Goal: Task Accomplishment & Management: Manage account settings

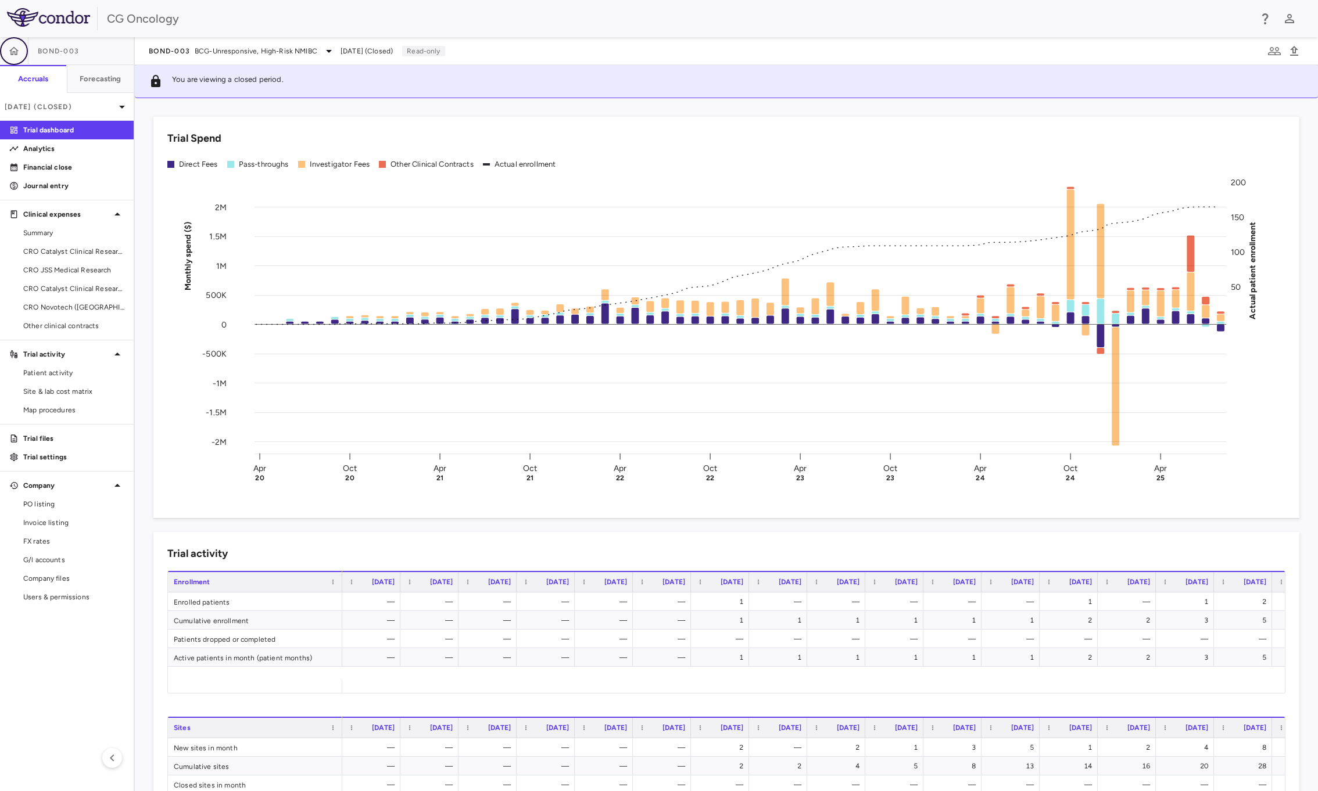
click at [11, 45] on icon "button" at bounding box center [14, 51] width 12 height 12
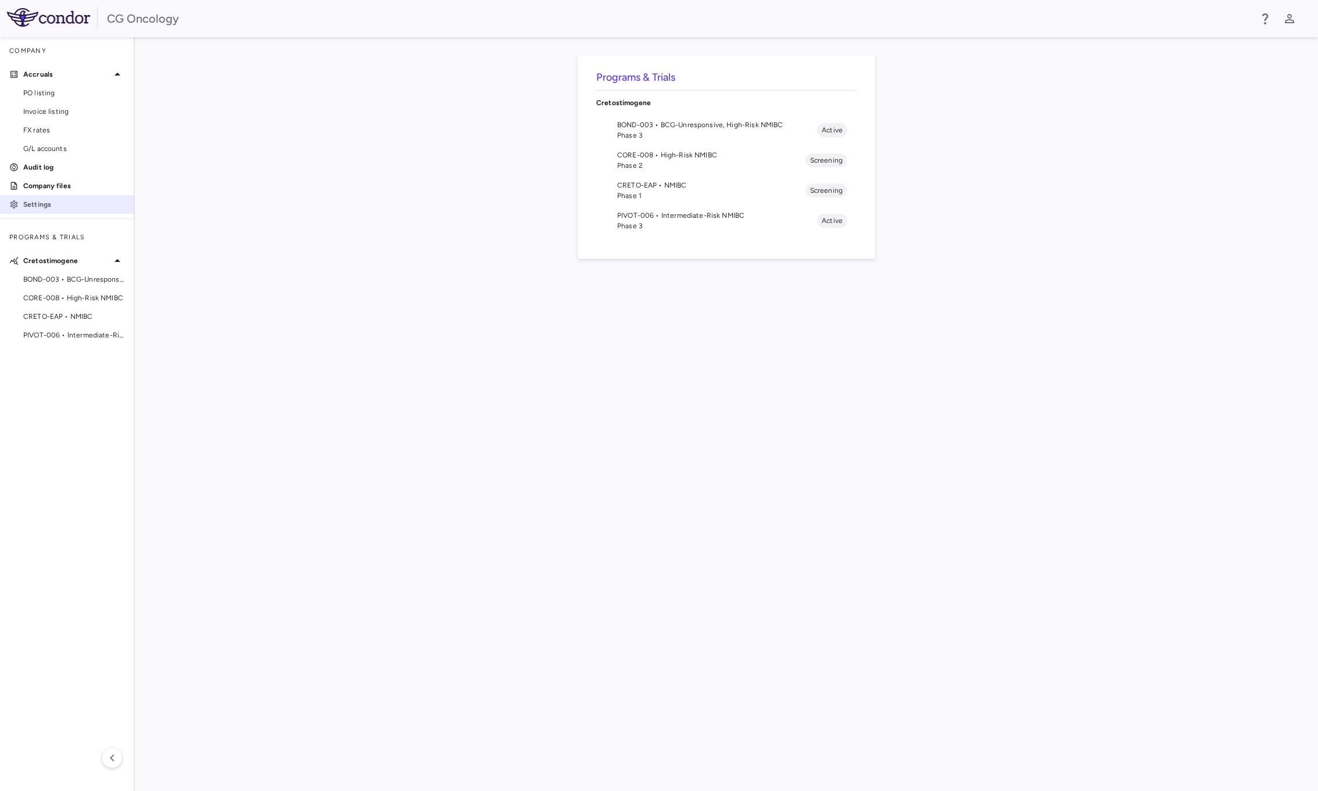
click at [51, 199] on p "Settings" at bounding box center [73, 204] width 101 height 10
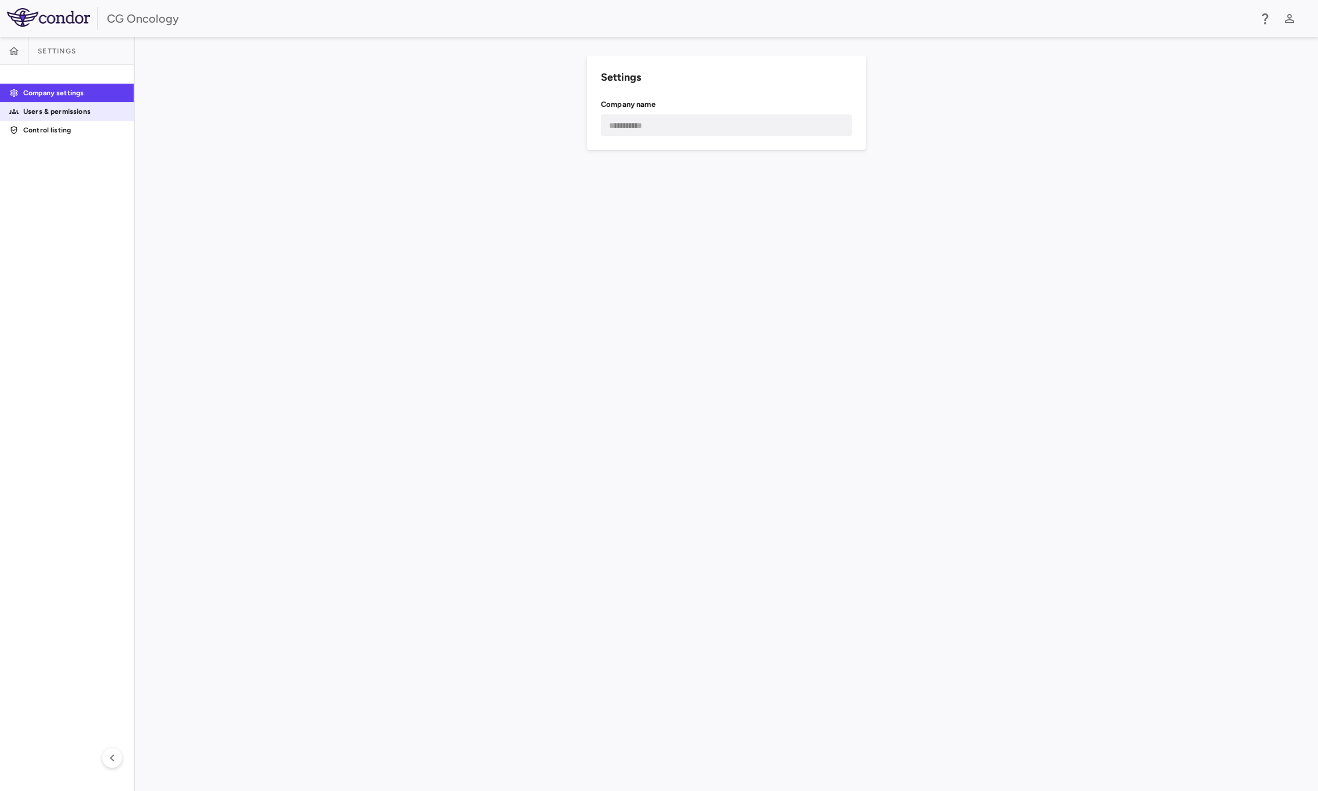
click at [55, 106] on p "Users & permissions" at bounding box center [73, 111] width 101 height 10
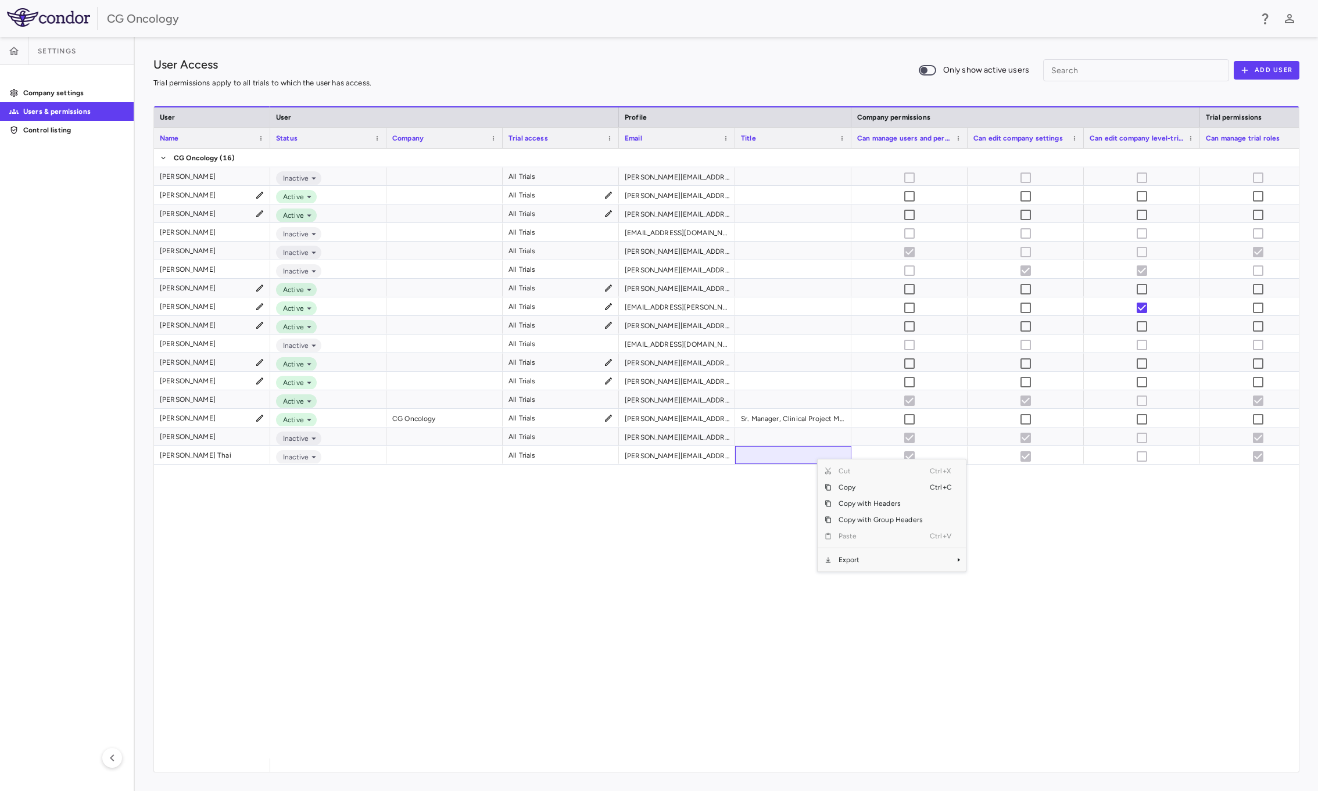
click at [1259, 551] on div "Inactive All Trials amy.steele@cgoncology.com Active All Trials angelica.craigh…" at bounding box center [784, 454] width 1029 height 610
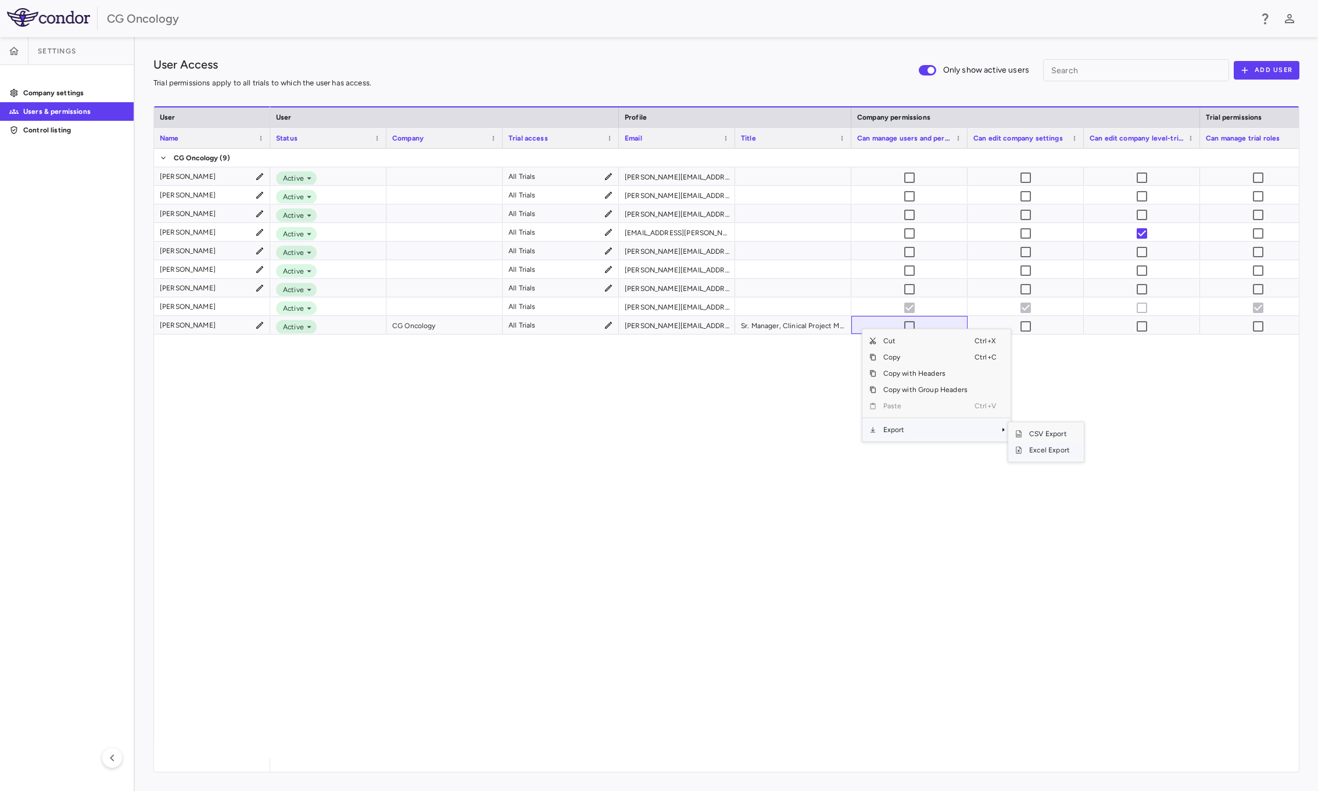
click at [1051, 454] on span "Excel Export" at bounding box center [1049, 450] width 55 height 16
drag, startPoint x: 991, startPoint y: 439, endPoint x: 1013, endPoint y: 304, distance: 137.2
click at [991, 439] on div "Active All Trials angelica.craighead@cgoncology.com Active All Trials bob.lapet…" at bounding box center [784, 454] width 1029 height 610
